Goal: Information Seeking & Learning: Learn about a topic

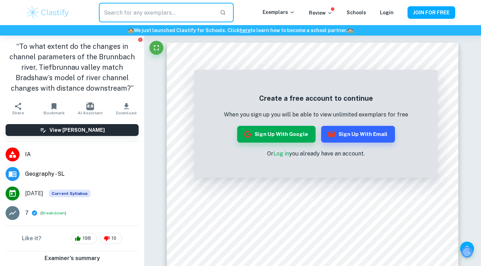
click at [123, 13] on input "text" at bounding box center [156, 13] width 115 height 20
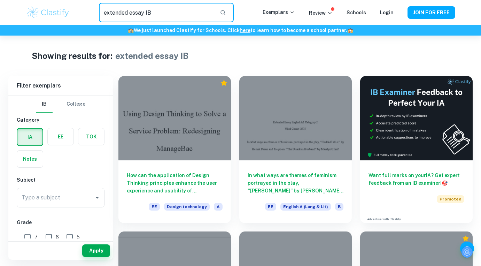
click at [181, 5] on input "extended essay IB" at bounding box center [156, 13] width 115 height 20
type input "extended essay IB business"
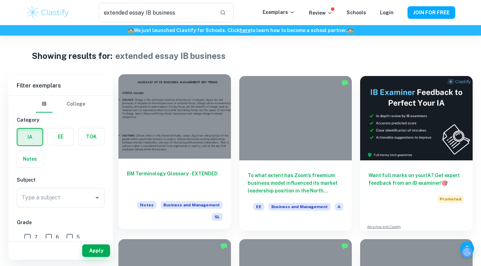
click at [198, 110] on div at bounding box center [174, 116] width 113 height 84
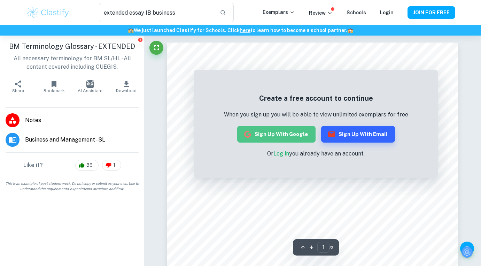
click at [286, 136] on button "Sign up with Google" at bounding box center [276, 134] width 78 height 17
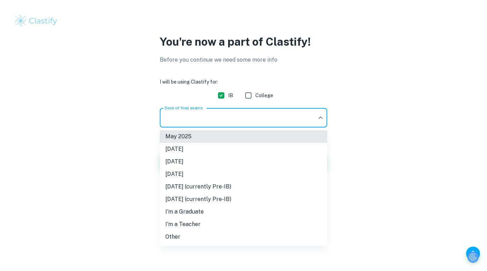
click at [217, 118] on body "We value your privacy We use cookies to enhance your browsing experience, serve…" at bounding box center [243, 135] width 487 height 271
click at [208, 157] on li "[DATE]" at bounding box center [243, 161] width 167 height 13
type input "M26"
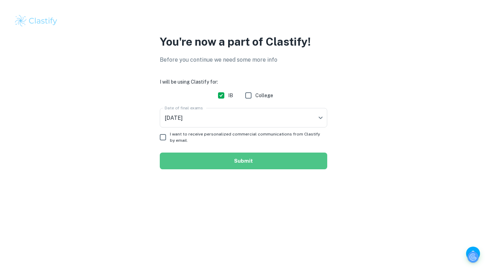
click at [211, 159] on button "Submit" at bounding box center [243, 161] width 167 height 17
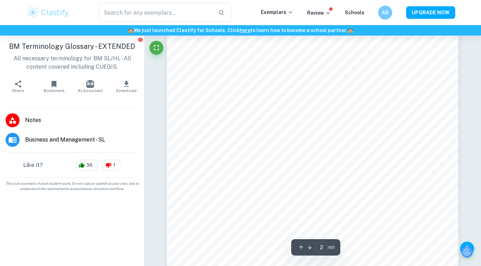
type input "1"
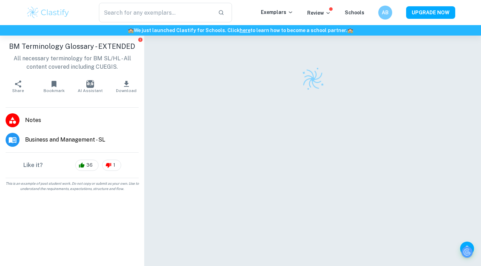
click at [161, 3] on input "text" at bounding box center [156, 13] width 114 height 20
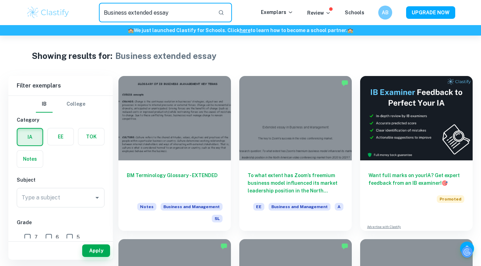
drag, startPoint x: 180, startPoint y: 12, endPoint x: 129, endPoint y: 9, distance: 51.0
click at [129, 9] on input "Business extended essay" at bounding box center [156, 13] width 114 height 20
type input "Business EE"
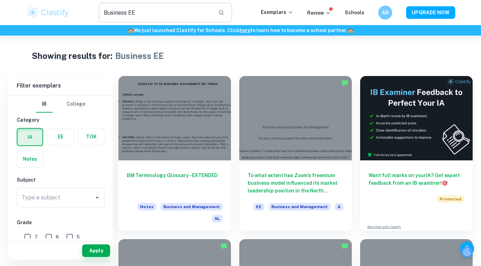
click at [165, 16] on input "Business EE" at bounding box center [156, 13] width 114 height 20
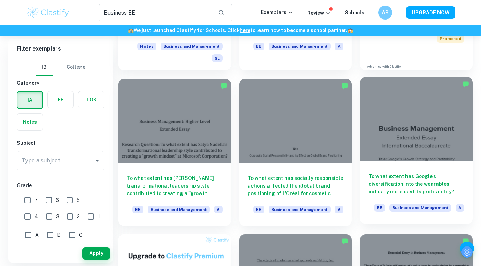
scroll to position [161, 0]
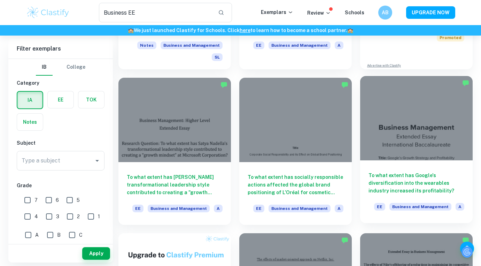
click at [456, 118] on div at bounding box center [416, 118] width 113 height 84
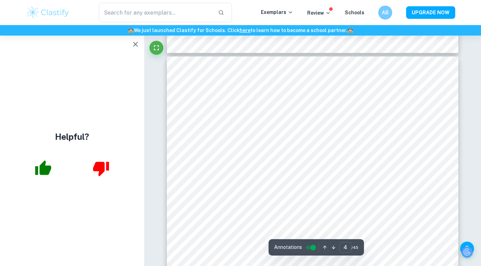
scroll to position [1228, 0]
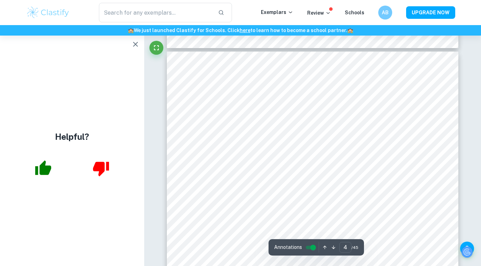
click at [133, 45] on icon "button" at bounding box center [135, 44] width 8 height 8
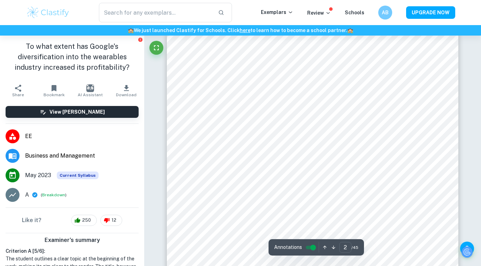
scroll to position [442, 0]
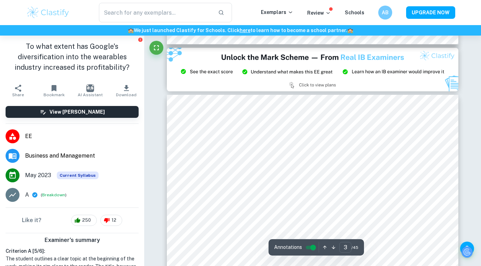
type input "2"
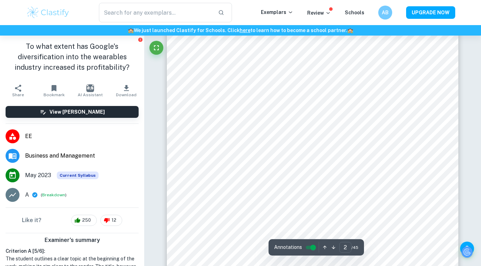
scroll to position [505, 0]
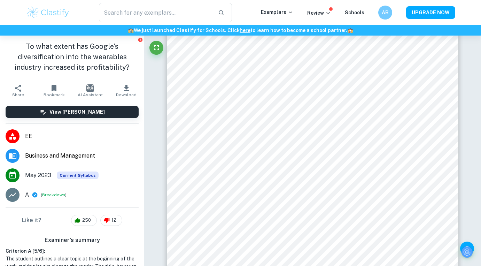
type input "Business EE"
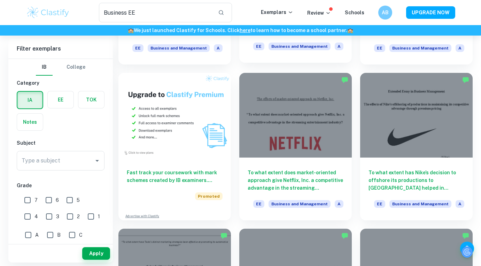
scroll to position [322, 0]
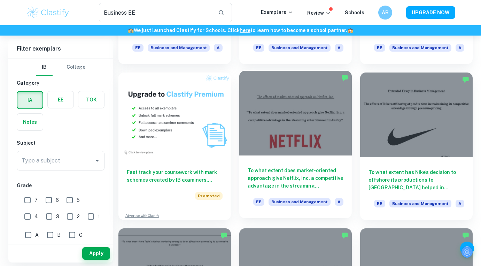
click at [307, 125] on div at bounding box center [295, 113] width 113 height 84
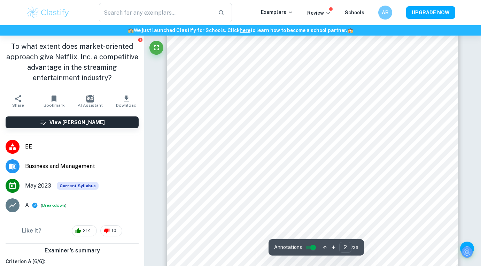
scroll to position [467, 0]
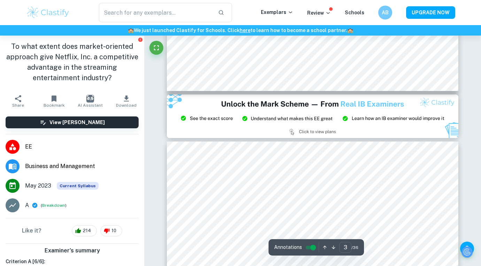
type input "2"
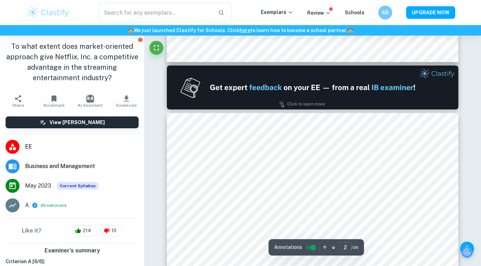
scroll to position [358, 0]
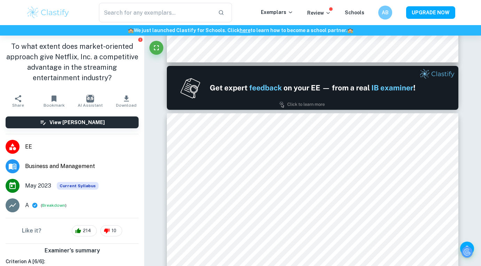
type input "Business EE"
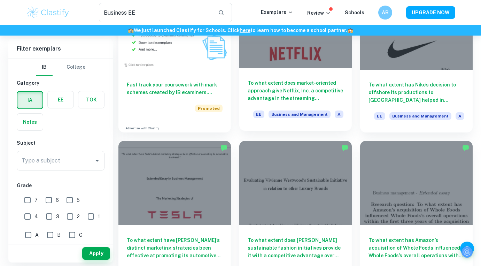
scroll to position [410, 0]
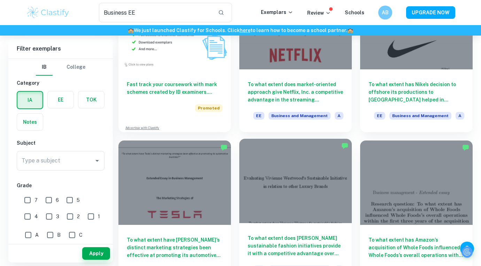
click at [319, 172] on div at bounding box center [295, 181] width 113 height 84
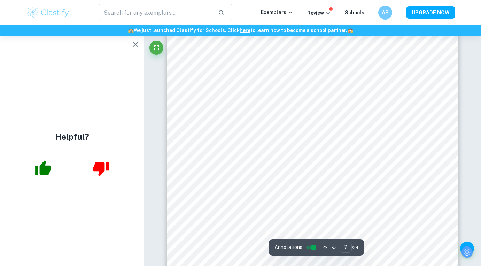
scroll to position [2694, 0]
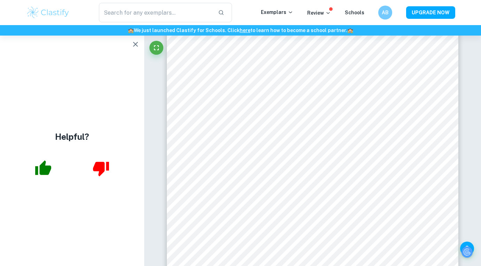
click at [31, 134] on div "Helpful?" at bounding box center [72, 151] width 144 height 230
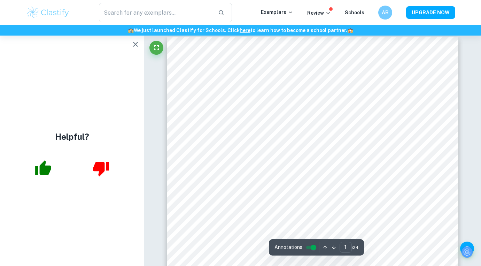
scroll to position [0, 0]
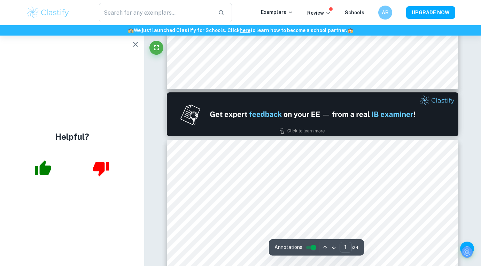
type input "2"
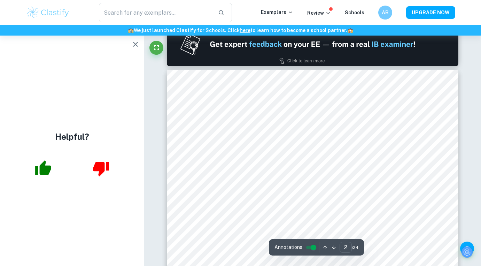
scroll to position [435, 0]
